Goal: Browse casually: Explore the website without a specific task or goal

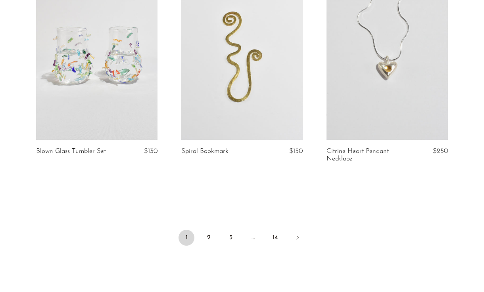
scroll to position [2460, 0]
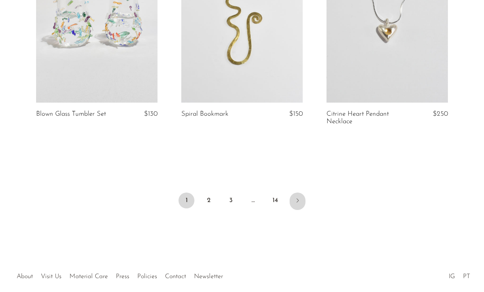
click at [301, 206] on link "Next" at bounding box center [297, 201] width 16 height 17
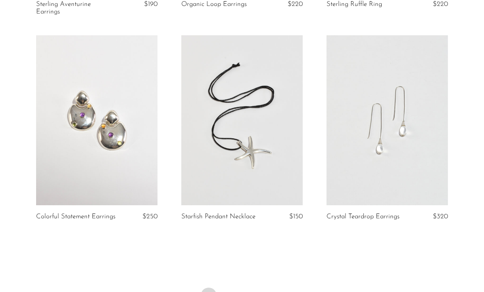
scroll to position [2405, 0]
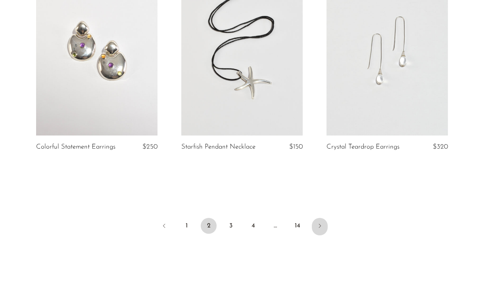
click at [318, 225] on icon "Next" at bounding box center [319, 226] width 6 height 6
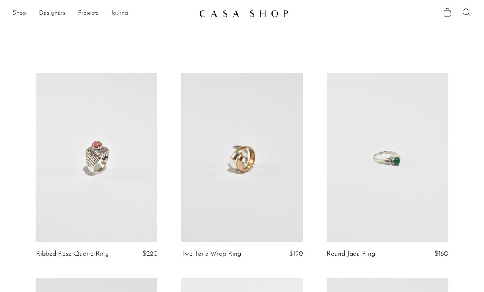
click at [245, 134] on link at bounding box center [241, 158] width 121 height 170
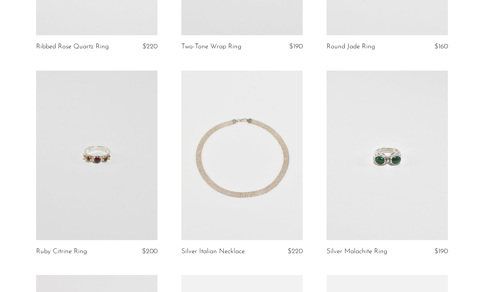
scroll to position [209, 0]
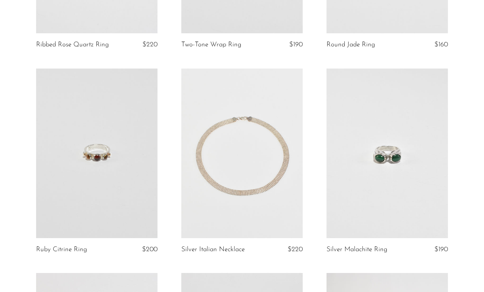
click at [244, 135] on link at bounding box center [241, 154] width 121 height 170
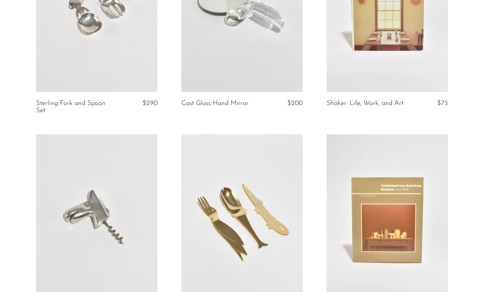
scroll to position [509, 0]
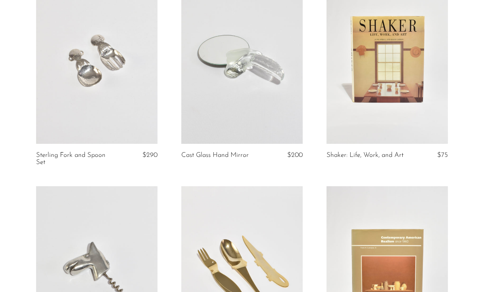
click at [369, 65] on link at bounding box center [386, 59] width 121 height 170
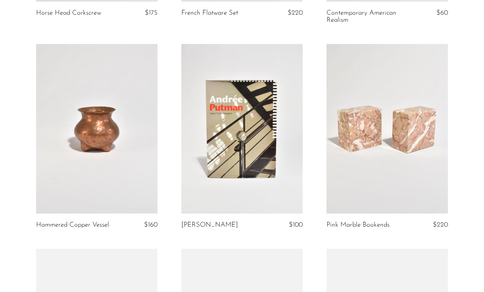
scroll to position [873, 0]
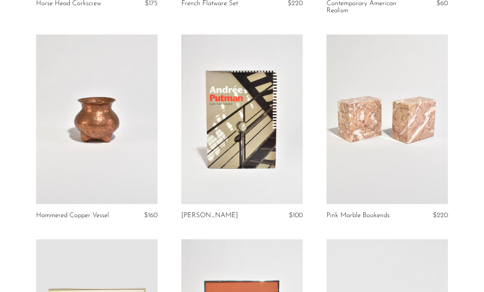
click at [268, 109] on link at bounding box center [241, 119] width 121 height 170
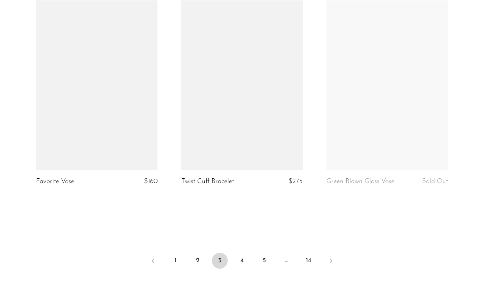
scroll to position [2366, 0]
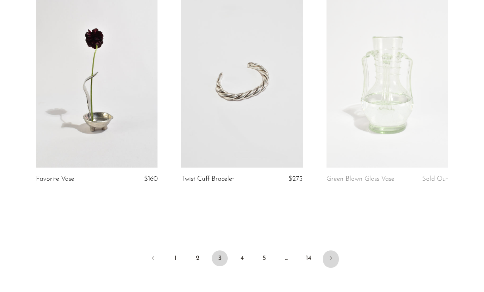
click at [328, 251] on link "Next" at bounding box center [331, 259] width 16 height 17
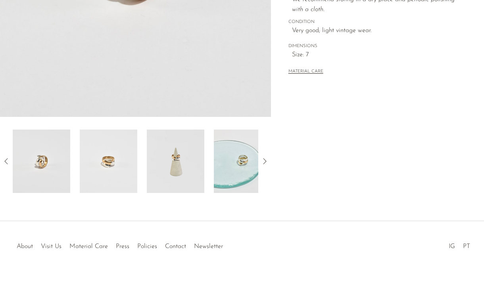
scroll to position [222, 0]
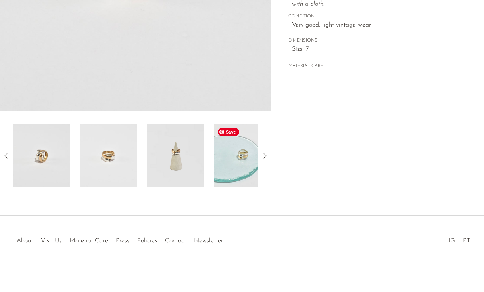
click at [228, 177] on img at bounding box center [242, 155] width 57 height 63
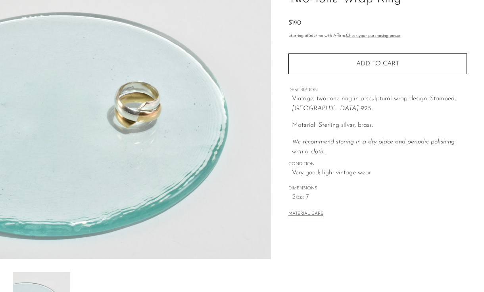
scroll to position [4, 0]
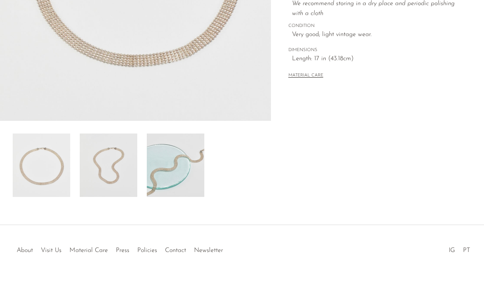
scroll to position [218, 0]
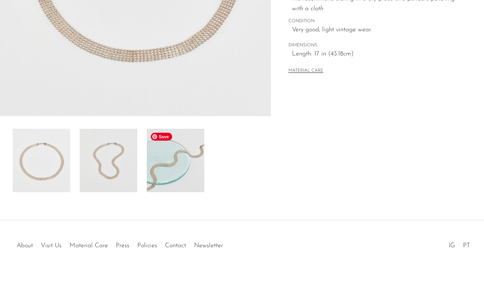
click at [166, 171] on img at bounding box center [175, 160] width 57 height 63
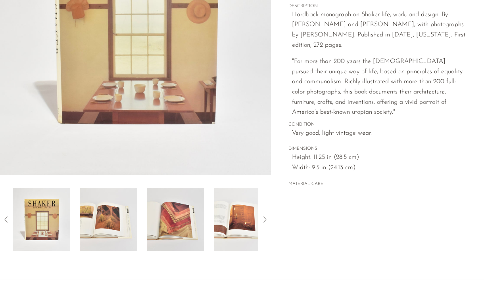
scroll to position [166, 0]
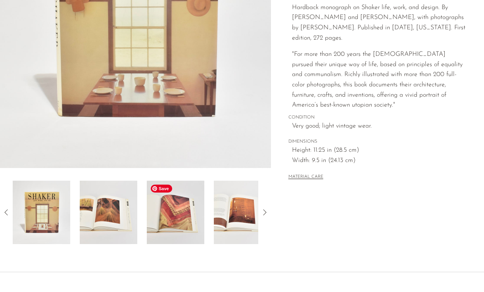
click at [169, 224] on img at bounding box center [175, 212] width 57 height 63
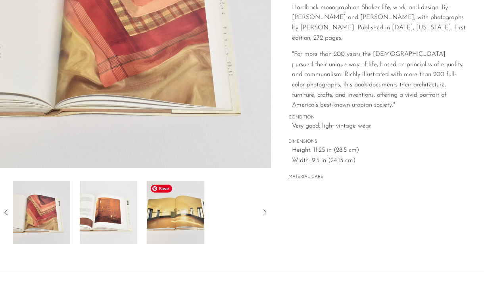
click at [169, 224] on img at bounding box center [175, 212] width 57 height 63
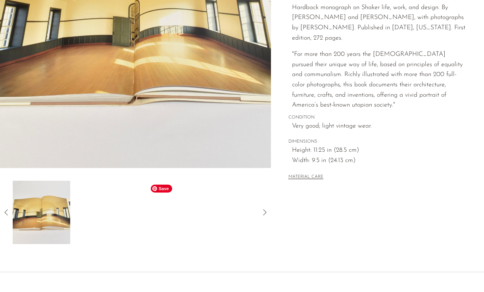
click at [169, 224] on div at bounding box center [135, 212] width 245 height 63
click at [7, 216] on icon at bounding box center [7, 213] width 10 height 10
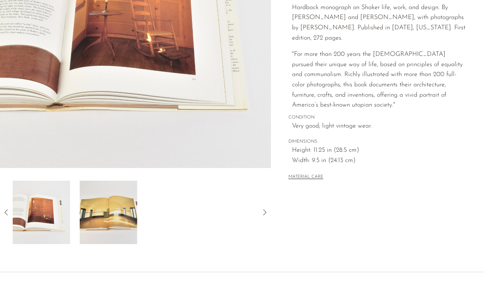
click at [7, 216] on icon at bounding box center [7, 213] width 10 height 10
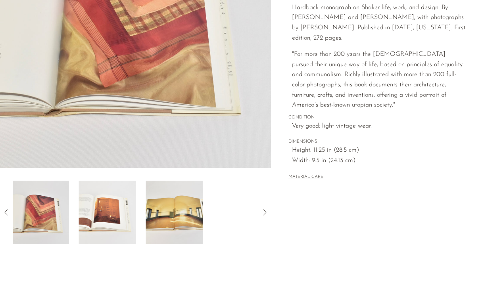
click at [7, 216] on icon at bounding box center [7, 213] width 10 height 10
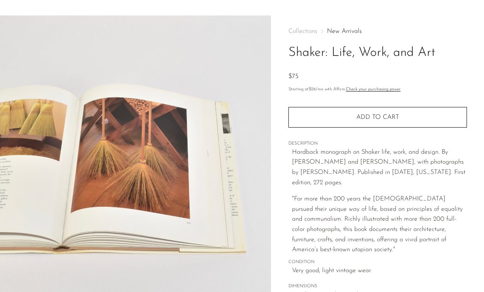
scroll to position [6, 0]
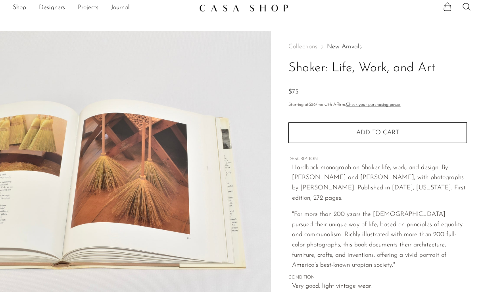
click at [335, 77] on h1 "Shaker: Life, Work, and Art" at bounding box center [377, 68] width 178 height 20
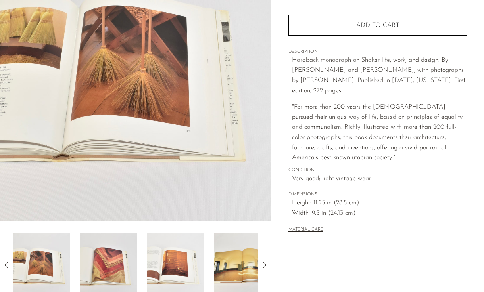
scroll to position [191, 0]
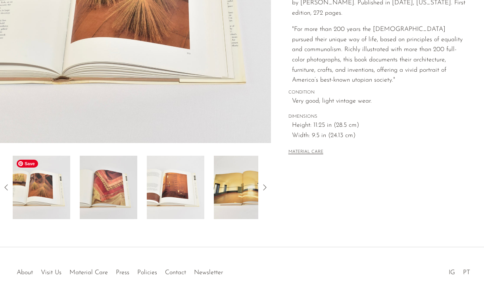
click at [43, 201] on img at bounding box center [41, 187] width 57 height 63
click at [2, 190] on icon at bounding box center [7, 188] width 10 height 10
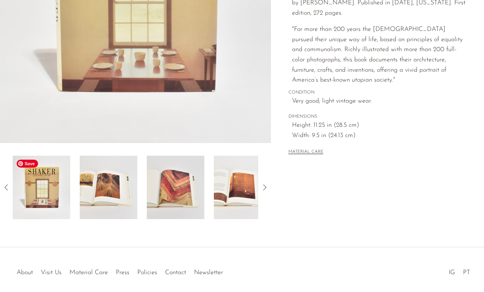
click at [42, 188] on img at bounding box center [41, 187] width 57 height 63
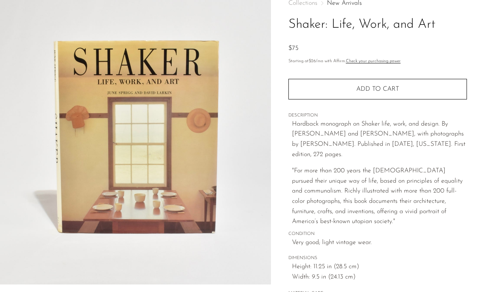
scroll to position [0, 0]
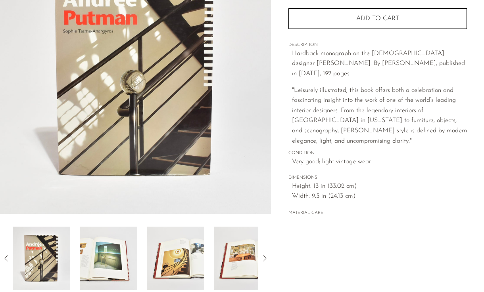
scroll to position [224, 0]
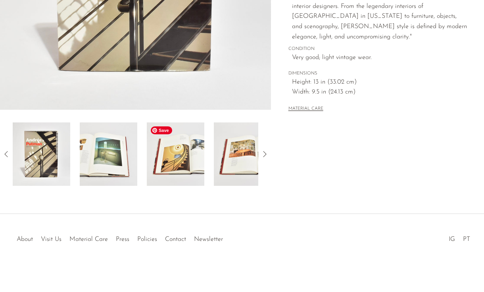
click at [176, 163] on img at bounding box center [175, 154] width 57 height 63
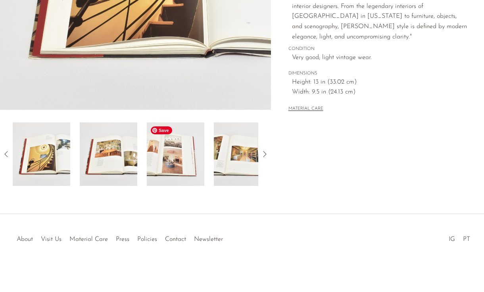
click at [176, 163] on img at bounding box center [175, 154] width 57 height 63
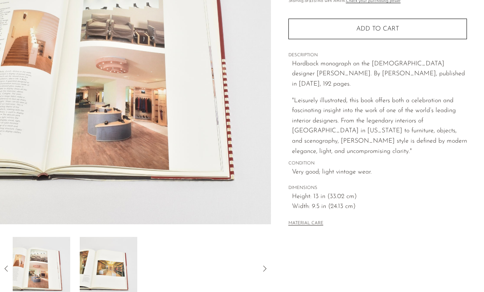
scroll to position [96, 0]
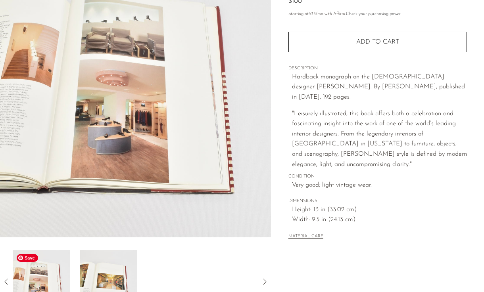
click at [29, 270] on img at bounding box center [41, 281] width 57 height 63
click at [86, 270] on img at bounding box center [108, 281] width 57 height 63
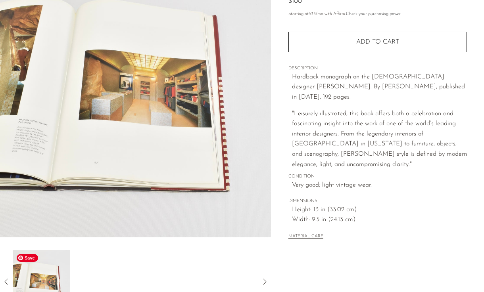
click at [7, 279] on icon at bounding box center [5, 282] width 3 height 6
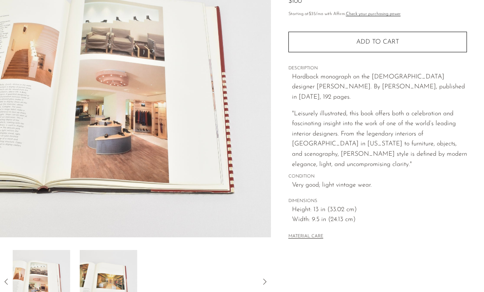
click at [7, 279] on icon at bounding box center [5, 282] width 3 height 6
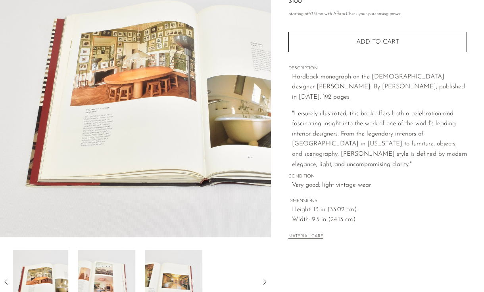
click at [7, 279] on icon at bounding box center [5, 282] width 3 height 6
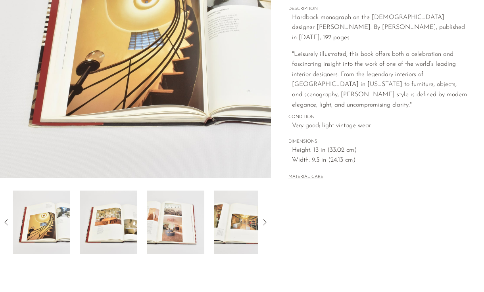
scroll to position [221, 0]
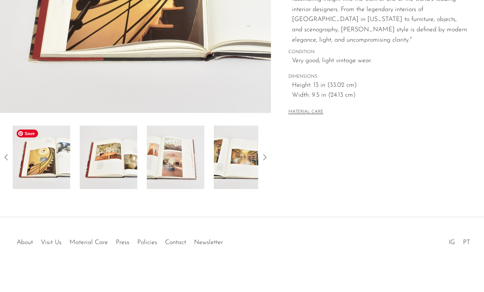
click at [8, 159] on icon at bounding box center [7, 158] width 10 height 10
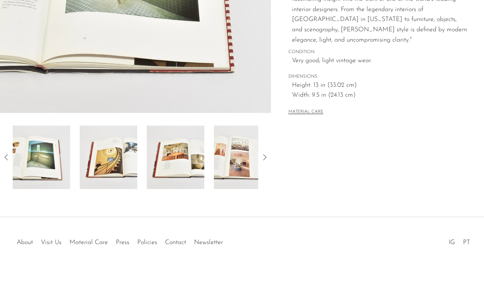
click at [9, 158] on icon at bounding box center [7, 158] width 10 height 10
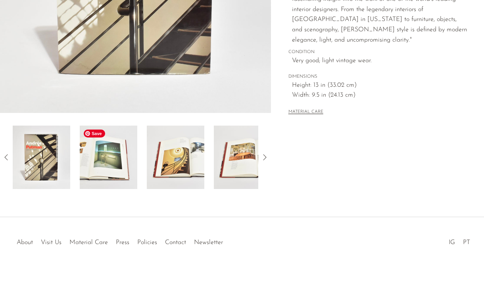
click at [92, 156] on img at bounding box center [108, 157] width 57 height 63
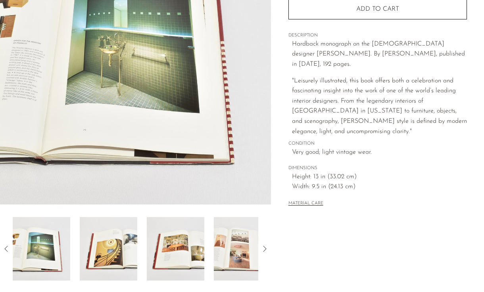
scroll to position [154, 0]
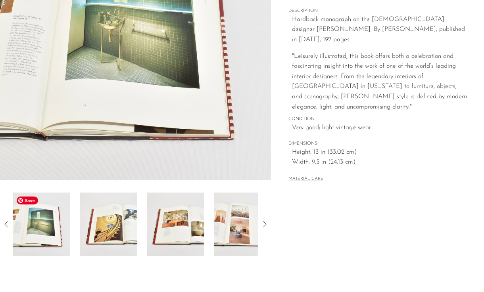
click at [4, 223] on icon at bounding box center [7, 225] width 10 height 10
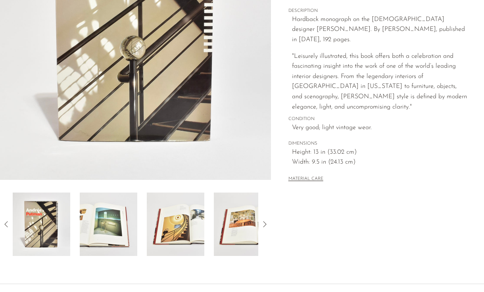
click at [4, 223] on icon at bounding box center [7, 225] width 10 height 10
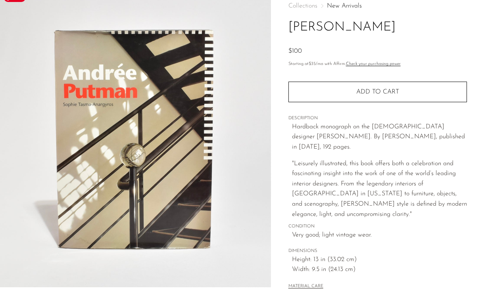
scroll to position [32, 0]
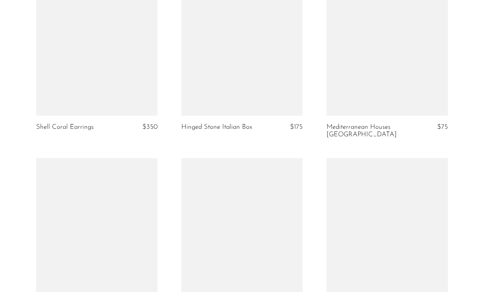
scroll to position [2468, 0]
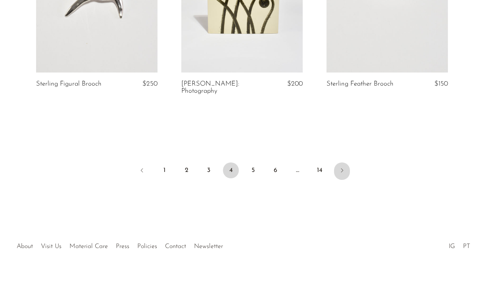
click at [339, 167] on icon "Next" at bounding box center [342, 170] width 6 height 6
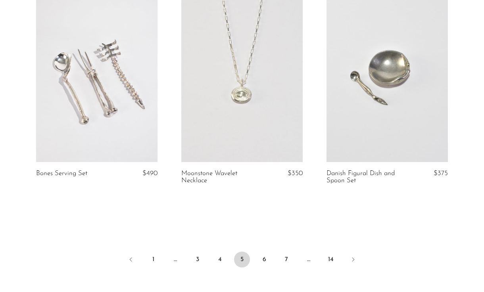
scroll to position [2385, 0]
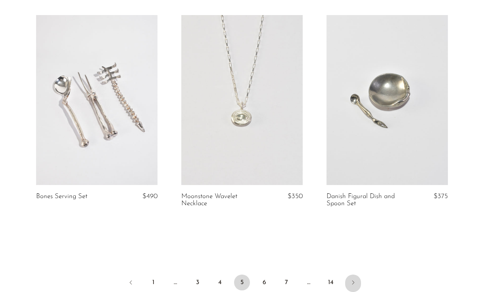
click at [349, 276] on link "Next" at bounding box center [353, 283] width 16 height 17
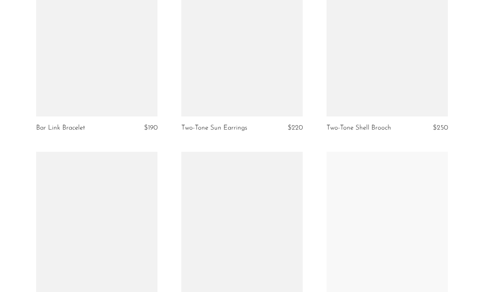
scroll to position [2373, 0]
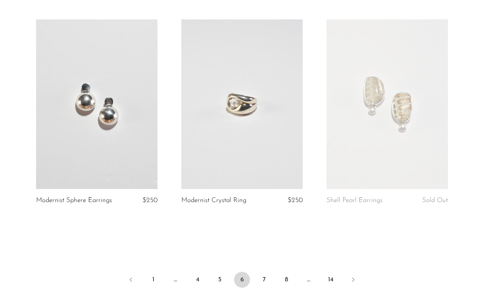
click at [344, 269] on ul "1 … 4 5 6 7 8 … 14" at bounding box center [242, 281] width 484 height 24
click at [355, 272] on link "Next" at bounding box center [353, 280] width 16 height 17
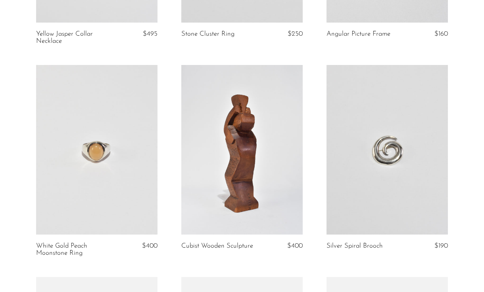
scroll to position [1167, 0]
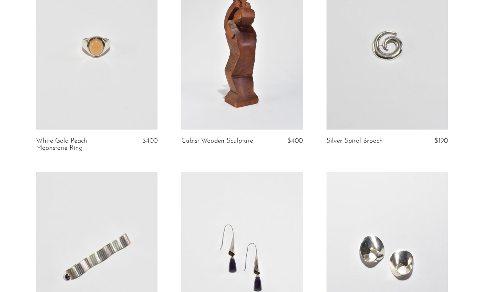
click at [111, 74] on link at bounding box center [96, 45] width 121 height 170
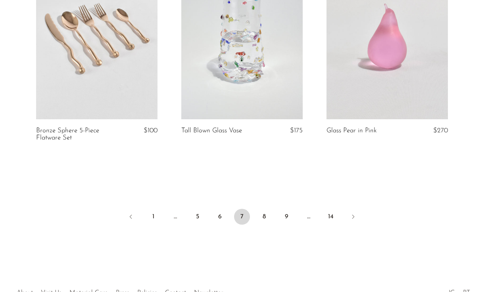
scroll to position [2490, 0]
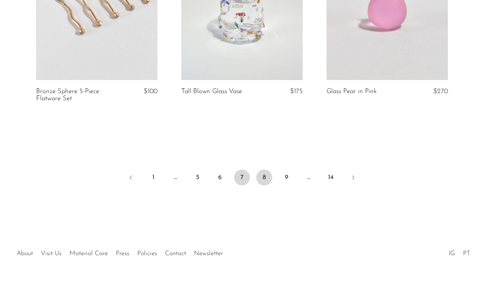
click at [265, 170] on link "8" at bounding box center [264, 178] width 16 height 16
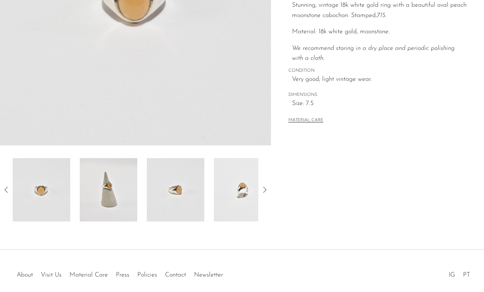
scroll to position [192, 0]
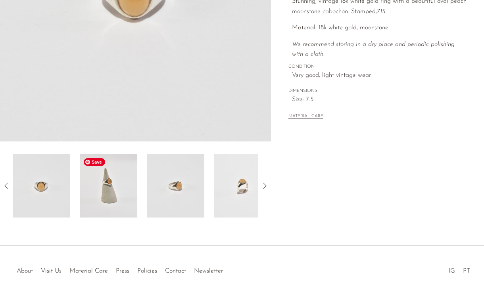
click at [115, 187] on img at bounding box center [108, 185] width 57 height 63
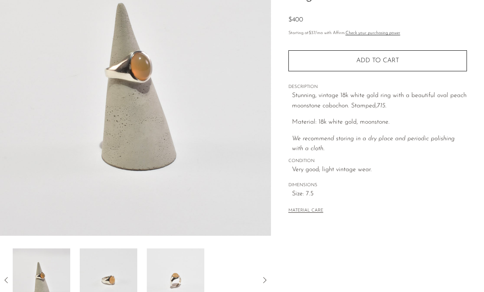
scroll to position [85, 0]
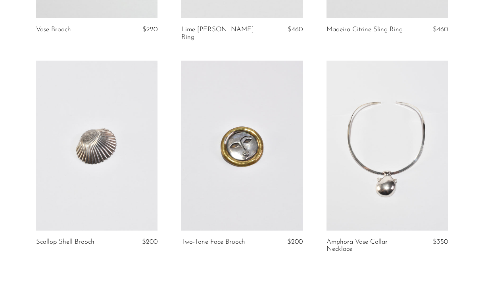
scroll to position [2398, 0]
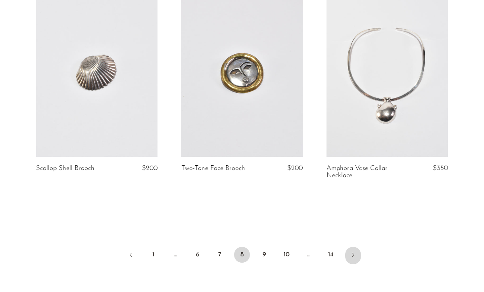
click at [352, 252] on icon "Next" at bounding box center [353, 255] width 6 height 6
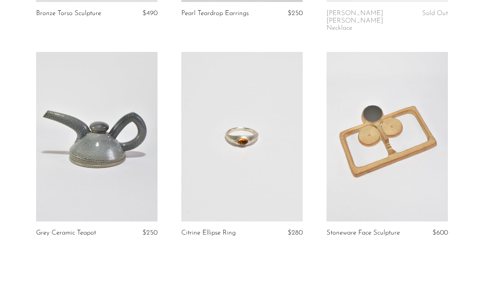
scroll to position [2343, 0]
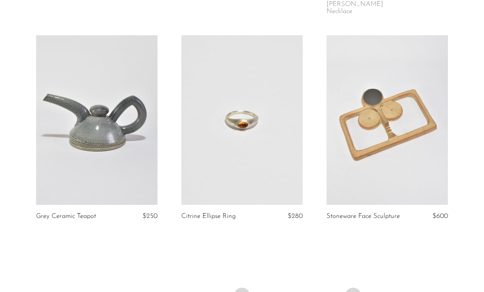
click at [352, 288] on link "Next" at bounding box center [353, 296] width 16 height 17
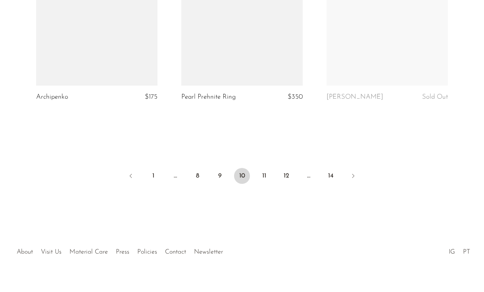
scroll to position [2461, 0]
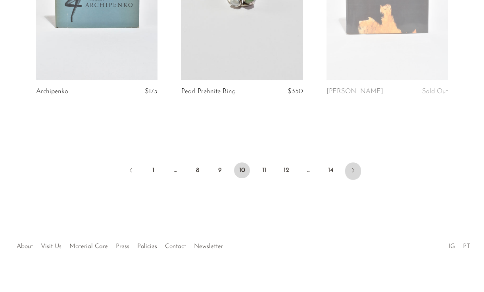
click at [355, 167] on icon "Next" at bounding box center [353, 170] width 6 height 6
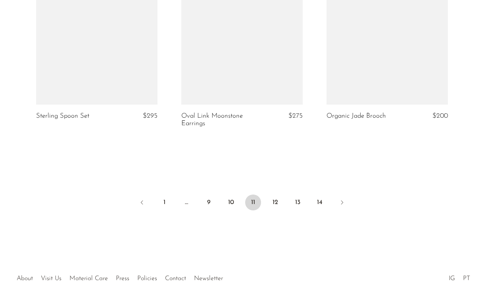
scroll to position [2483, 0]
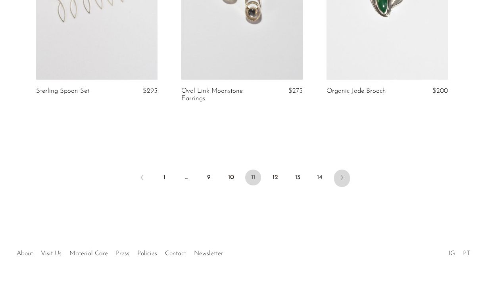
click at [335, 170] on link "Next" at bounding box center [342, 178] width 16 height 17
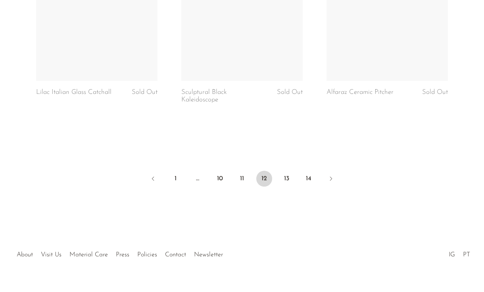
scroll to position [2475, 0]
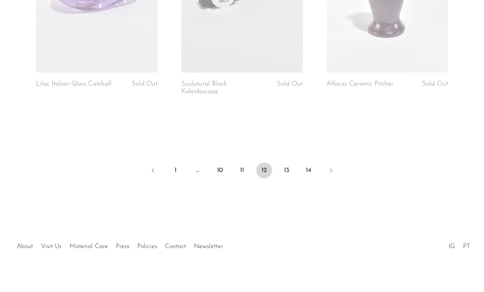
click at [294, 167] on ul "1 … 10 11 12 13 14" at bounding box center [242, 171] width 484 height 24
click at [288, 165] on link "13" at bounding box center [286, 171] width 16 height 16
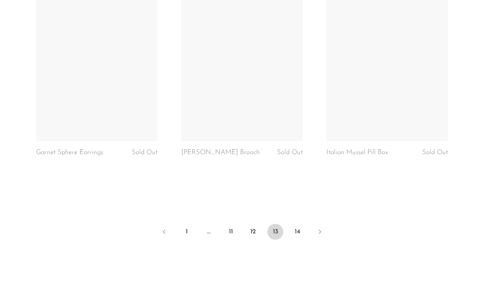
scroll to position [2475, 0]
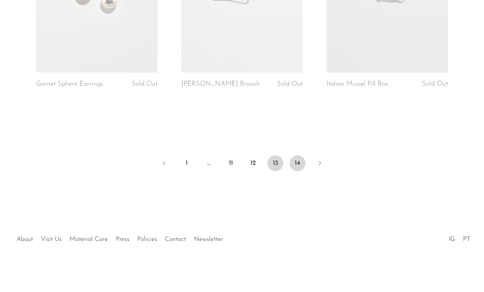
click at [297, 167] on link "14" at bounding box center [297, 163] width 16 height 16
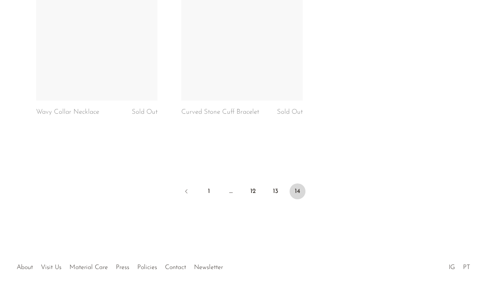
scroll to position [792, 0]
